Goal: Entertainment & Leisure: Consume media (video, audio)

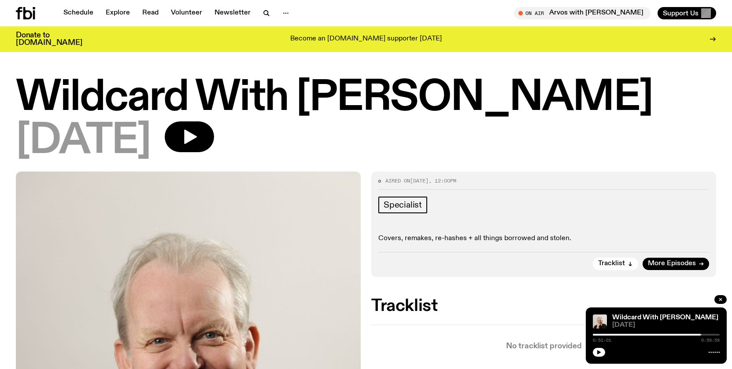
scroll to position [131, 0]
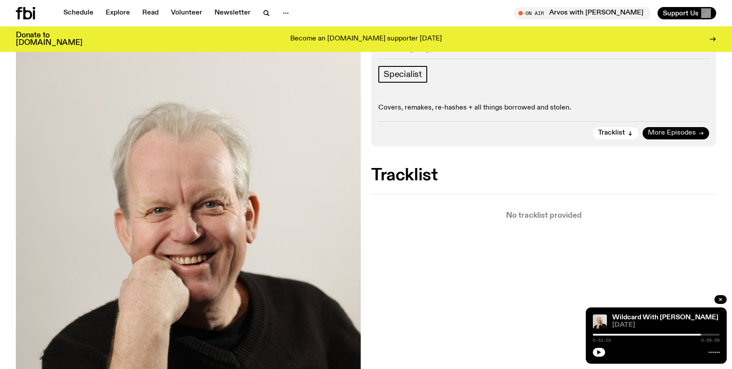
click at [662, 136] on span "More Episodes" at bounding box center [672, 133] width 48 height 7
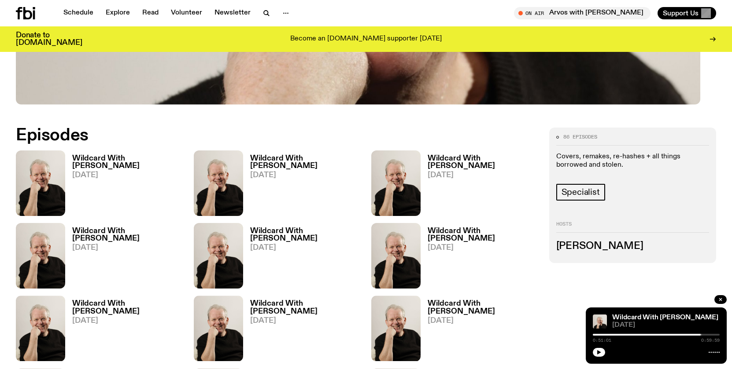
scroll to position [408, 0]
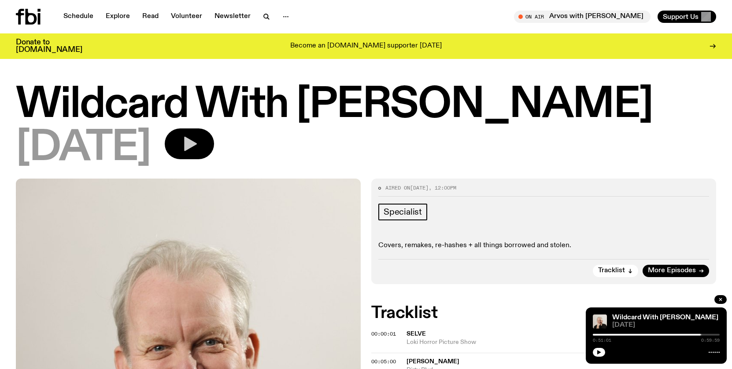
click at [197, 151] on icon "button" at bounding box center [190, 144] width 13 height 15
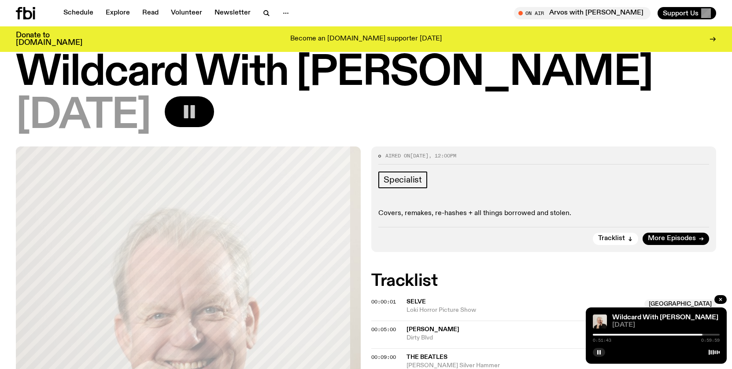
scroll to position [111, 0]
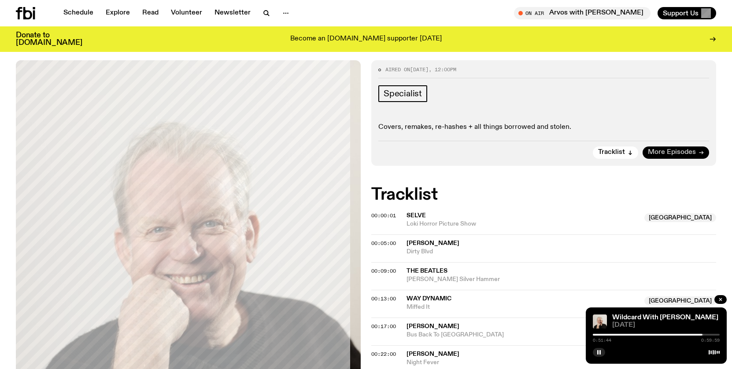
click at [660, 156] on span "More Episodes" at bounding box center [672, 152] width 48 height 7
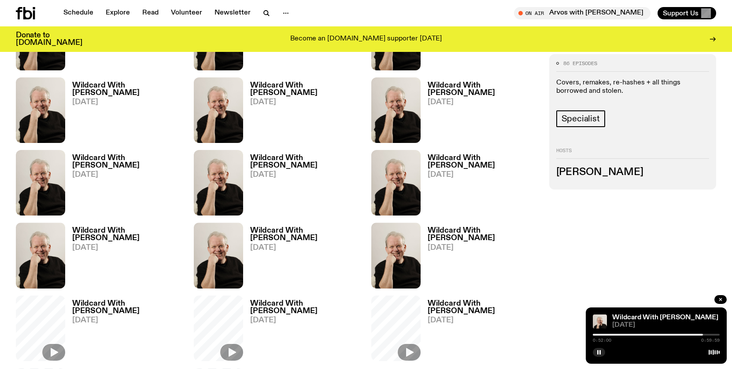
scroll to position [925, 0]
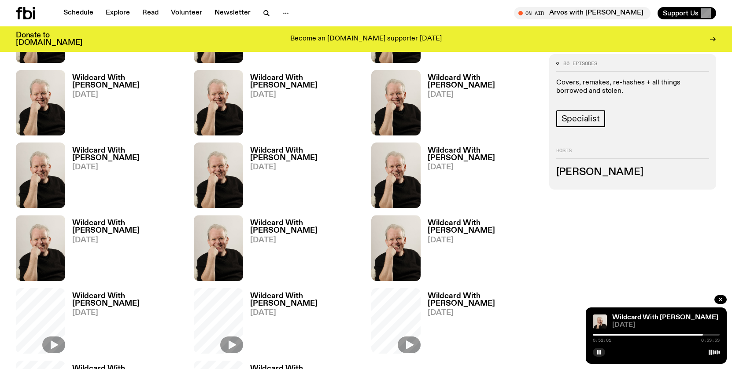
click at [243, 63] on img at bounding box center [218, 30] width 49 height 66
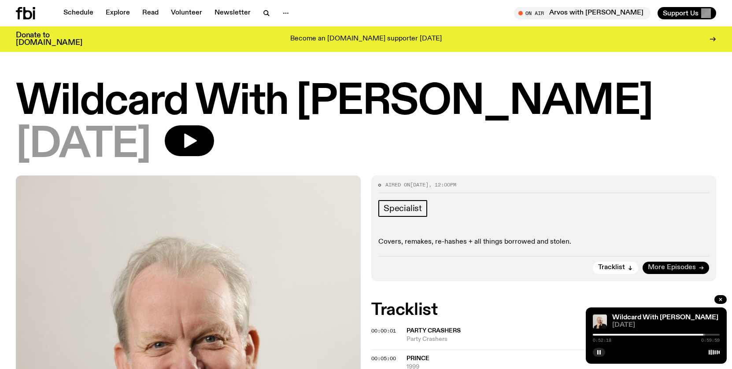
scroll to position [161, 0]
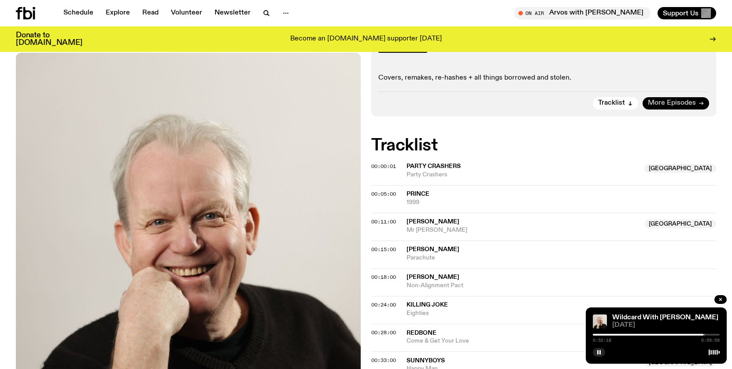
click at [664, 107] on span "More Episodes" at bounding box center [672, 103] width 48 height 7
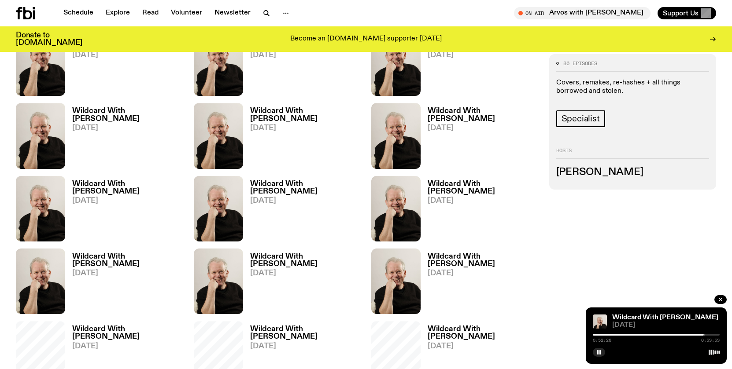
scroll to position [855, 0]
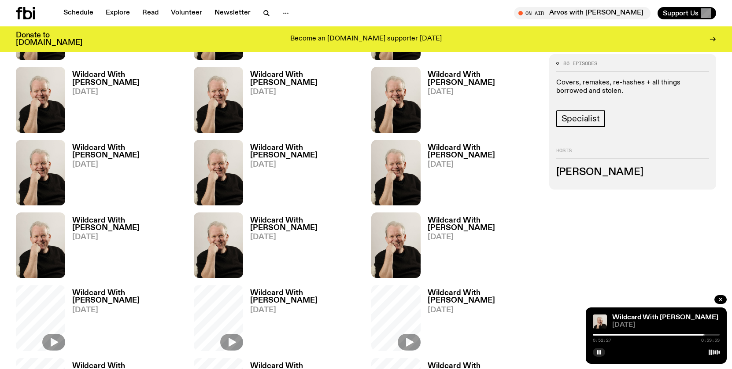
click at [65, 133] on img at bounding box center [40, 100] width 49 height 66
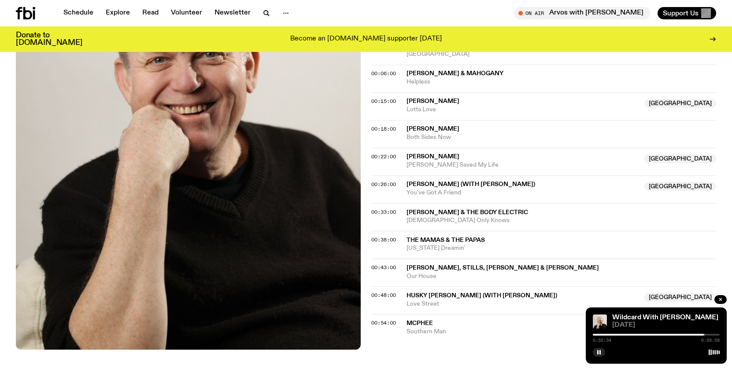
scroll to position [278, 0]
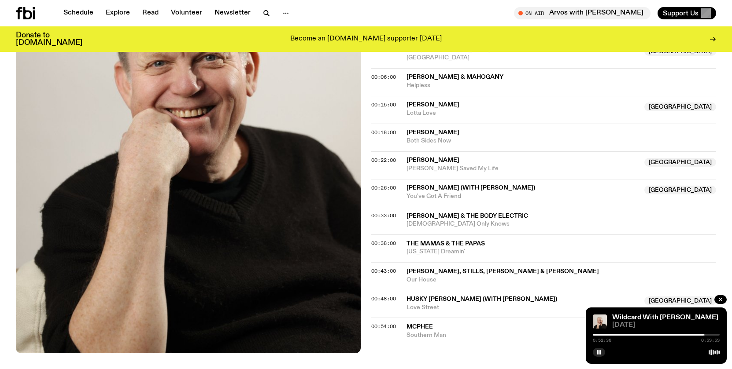
click at [458, 52] on span "The [DEMOGRAPHIC_DATA]" at bounding box center [448, 49] width 84 height 6
click at [523, 54] on span "The [DEMOGRAPHIC_DATA]" at bounding box center [522, 49] width 232 height 8
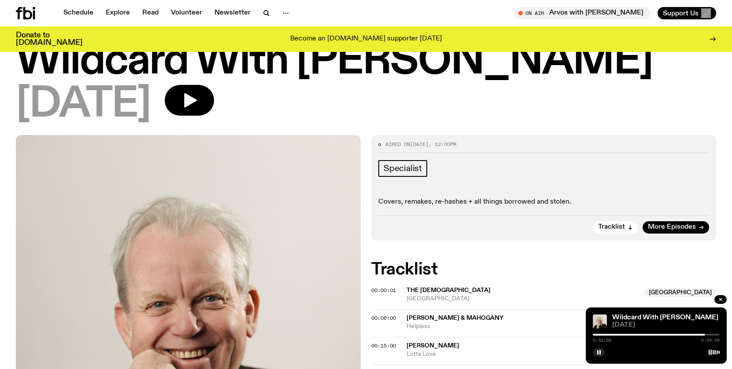
scroll to position [0, 0]
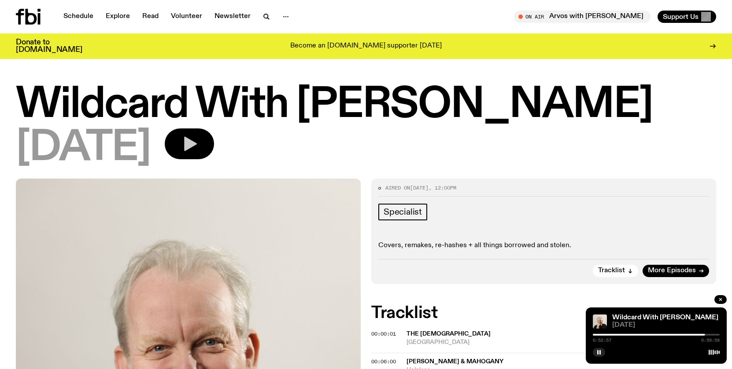
click at [197, 151] on icon "button" at bounding box center [190, 144] width 13 height 15
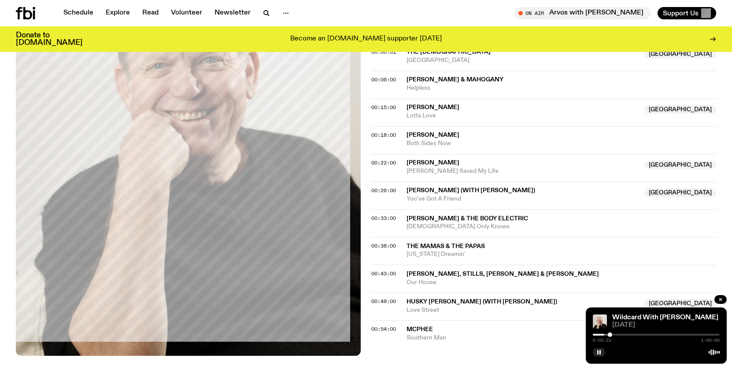
scroll to position [282, 0]
